Goal: Information Seeking & Learning: Get advice/opinions

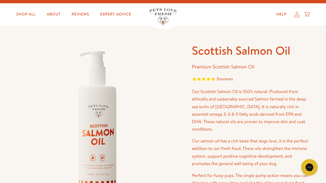
scroll to position [7, 0]
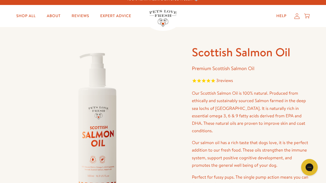
click at [30, 15] on link "Shop All" at bounding box center [26, 16] width 28 height 11
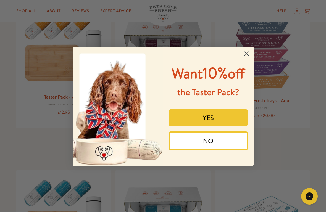
scroll to position [81, 0]
click at [248, 53] on circle "Close dialog" at bounding box center [246, 53] width 9 height 9
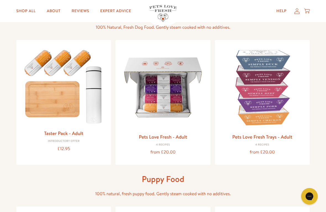
scroll to position [49, 0]
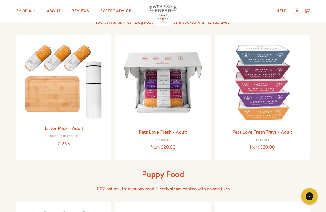
click at [70, 90] on img at bounding box center [64, 81] width 86 height 83
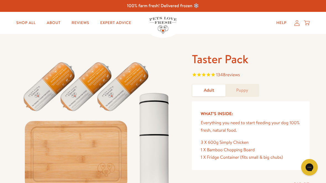
click at [108, 25] on link "Expert Advice" at bounding box center [116, 22] width 40 height 11
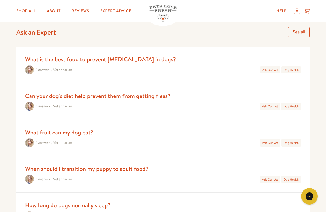
scroll to position [230, 0]
click at [142, 65] on div "1 answer • , Veterinarian Ask Our Vet Dog Health" at bounding box center [163, 69] width 276 height 9
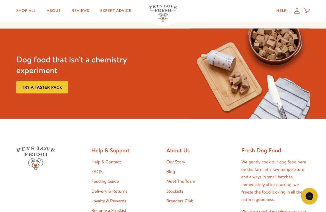
scroll to position [870, 0]
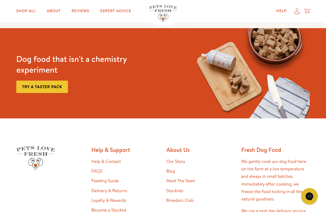
click at [53, 82] on link "Try a taster pack" at bounding box center [42, 87] width 52 height 12
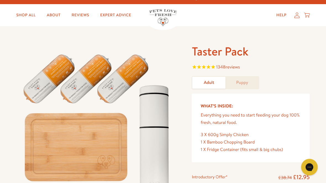
scroll to position [8, 0]
click at [228, 64] on span "reviews" at bounding box center [233, 67] width 14 height 6
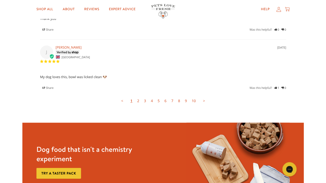
scroll to position [1522, 0]
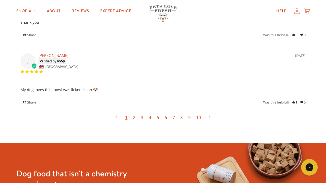
click at [135, 115] on link "2" at bounding box center [134, 117] width 8 height 11
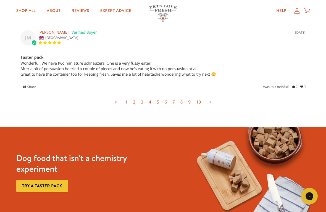
scroll to position [1526, 0]
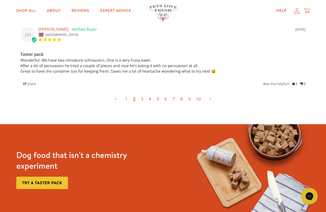
click at [143, 96] on link "3" at bounding box center [142, 99] width 8 height 11
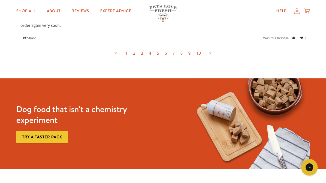
scroll to position [1555, 0]
click at [149, 48] on link "4" at bounding box center [150, 53] width 8 height 11
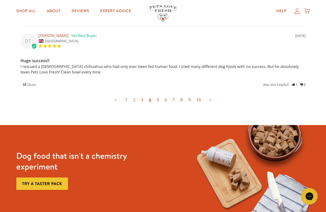
click at [156, 97] on link "5" at bounding box center [158, 100] width 8 height 11
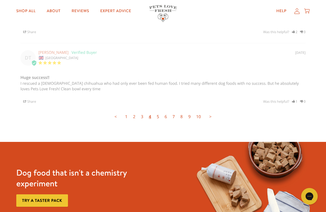
scroll to position [1513, 0]
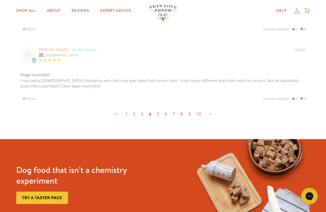
click at [158, 109] on link "5" at bounding box center [158, 114] width 8 height 11
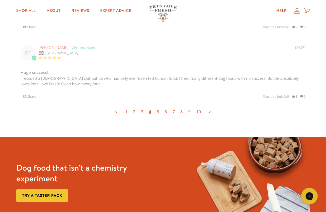
scroll to position [1516, 0]
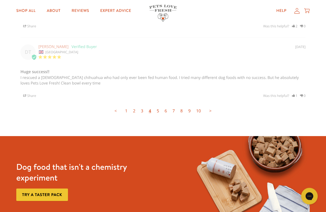
click at [158, 107] on link "5" at bounding box center [158, 111] width 8 height 11
click at [157, 107] on link "5" at bounding box center [158, 111] width 8 height 11
click at [162, 109] on link "6" at bounding box center [166, 111] width 8 height 11
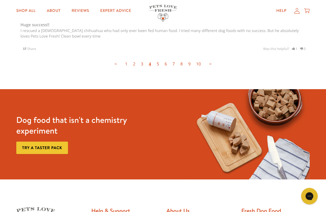
scroll to position [1564, 0]
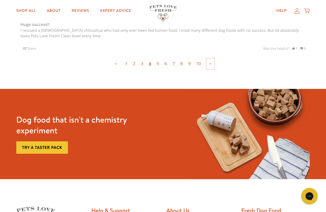
click at [209, 59] on link ">" at bounding box center [210, 64] width 8 height 11
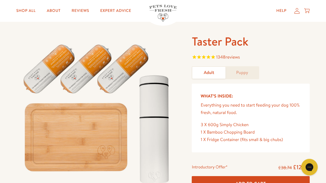
scroll to position [0, 0]
